Goal: Check status: Check status

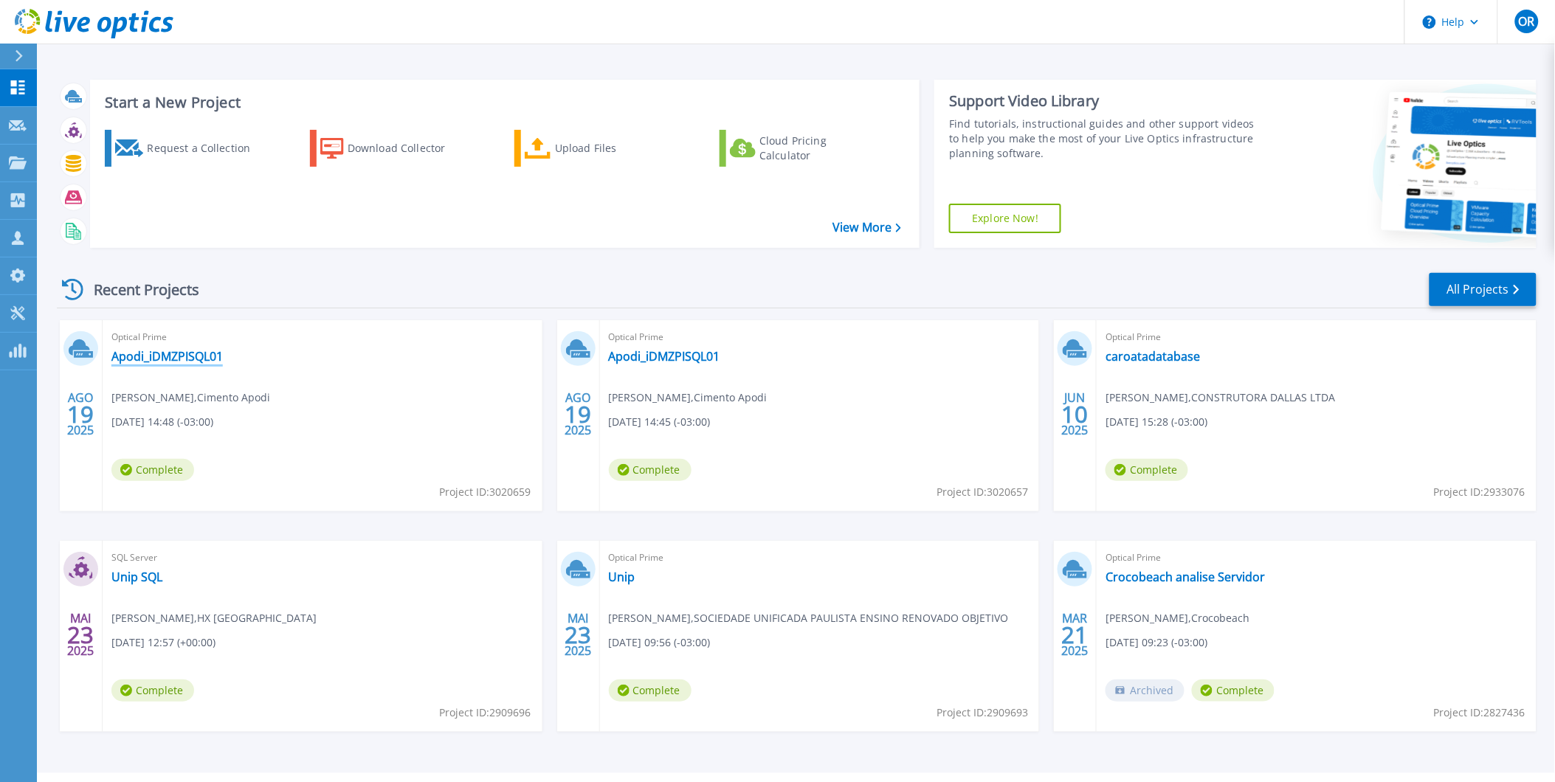
click at [159, 362] on link "Apodi_iDMZPISQL01" at bounding box center [166, 356] width 111 height 15
click at [649, 351] on link "Apodi_iDMZPISQL01" at bounding box center [664, 356] width 111 height 15
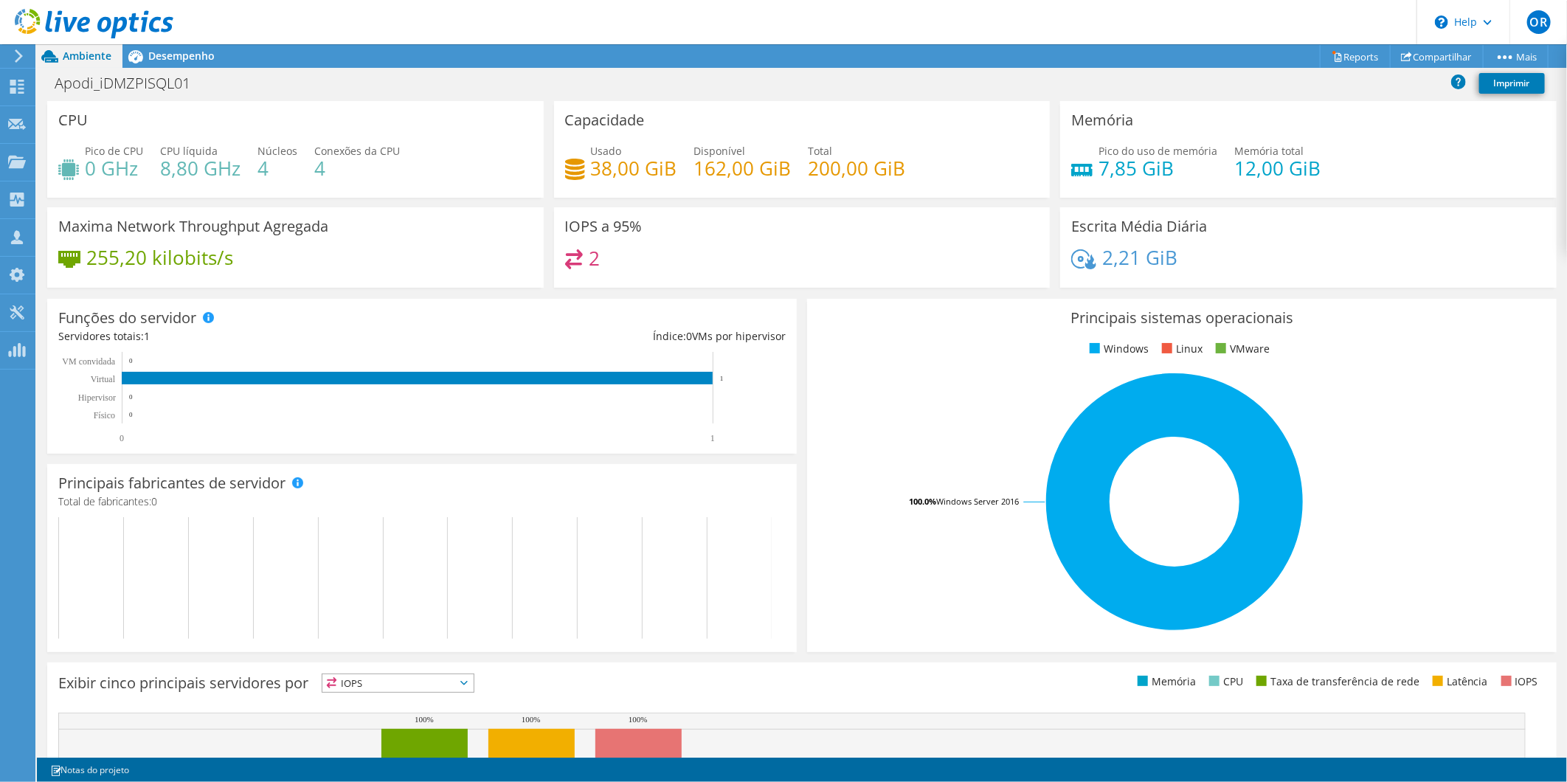
click at [118, 22] on use at bounding box center [94, 24] width 159 height 30
